Goal: Task Accomplishment & Management: Manage account settings

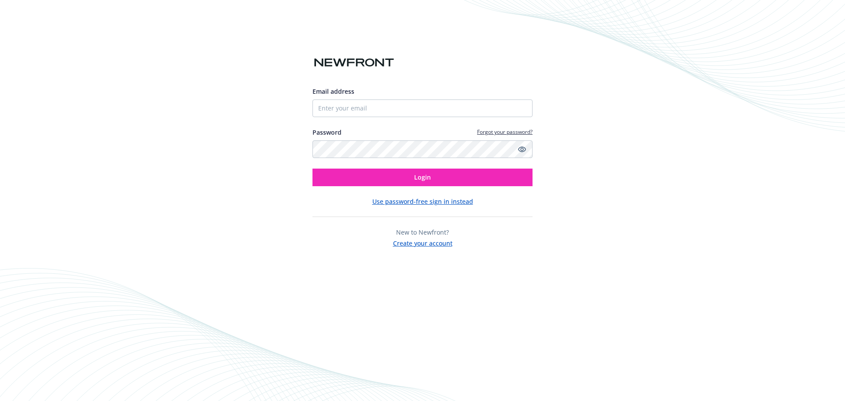
click at [757, 53] on div "Email address Password Forgot your password? Login Use password-free sign in in…" at bounding box center [422, 200] width 845 height 401
click at [738, 60] on div "Email address Password Forgot your password? Login Use password-free sign in in…" at bounding box center [422, 200] width 845 height 401
